Goal: Find specific fact: Find specific fact

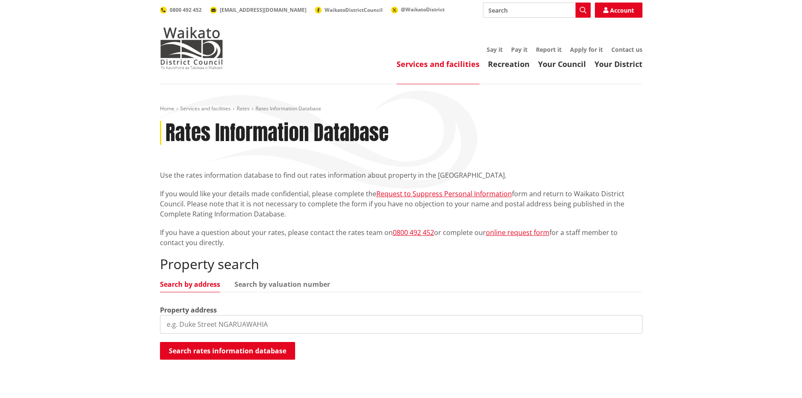
click at [212, 316] on input "search" at bounding box center [401, 324] width 482 height 19
click at [234, 325] on input "[STREET_ADDRESS]" at bounding box center [401, 324] width 482 height 19
click at [185, 327] on input "333" at bounding box center [401, 324] width 482 height 19
type input "[STREET_ADDRESS]"
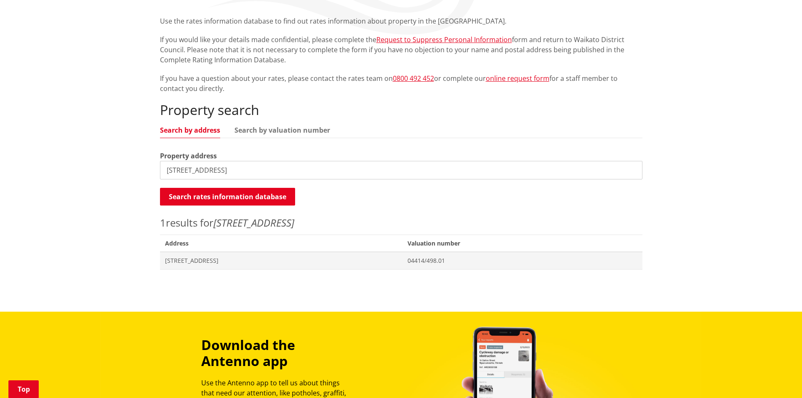
scroll to position [168, 0]
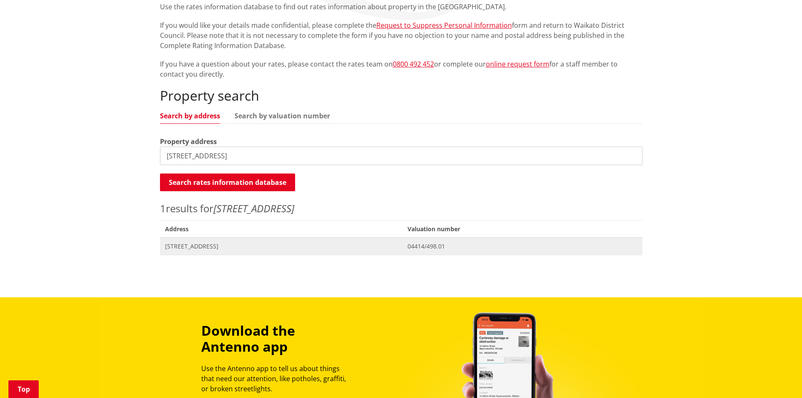
click at [219, 246] on span "[STREET_ADDRESS]" at bounding box center [281, 246] width 233 height 8
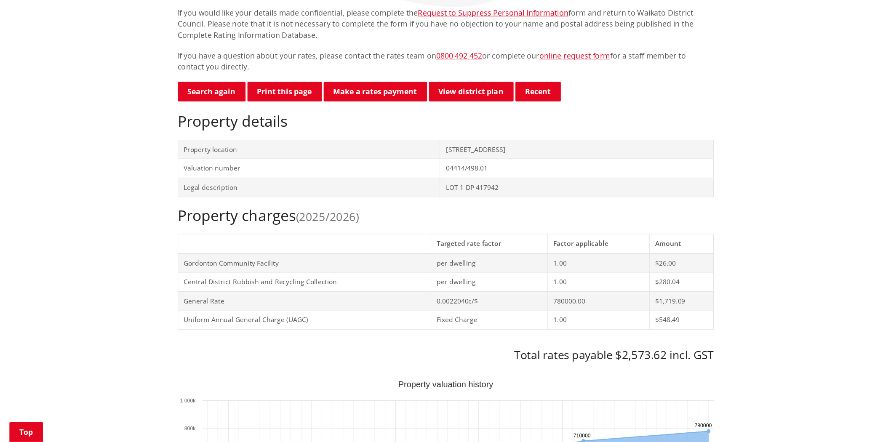
scroll to position [168, 0]
